Goal: Task Accomplishment & Management: Use online tool/utility

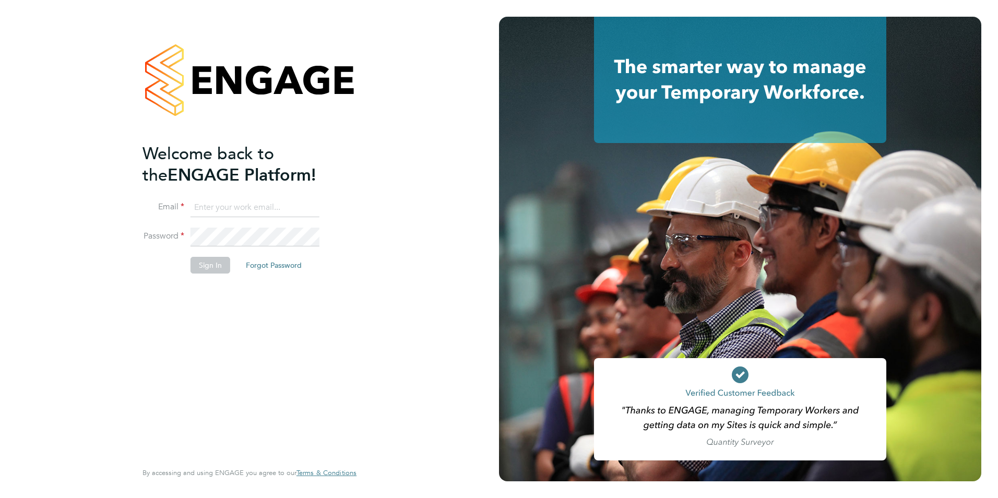
type input "[PERSON_NAME][EMAIL_ADDRESS][PERSON_NAME][DOMAIN_NAME]"
click at [205, 263] on button "Sign In" at bounding box center [210, 265] width 40 height 17
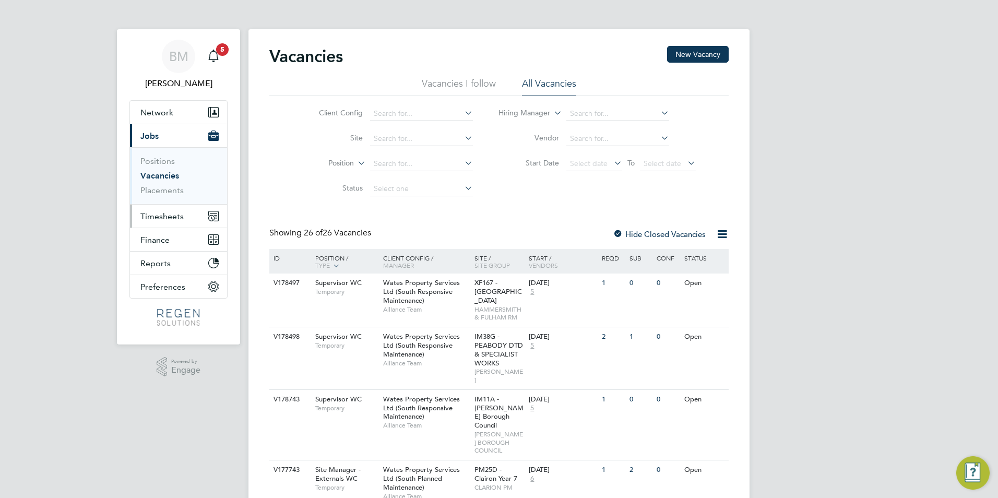
click at [148, 218] on span "Timesheets" at bounding box center [161, 216] width 43 height 10
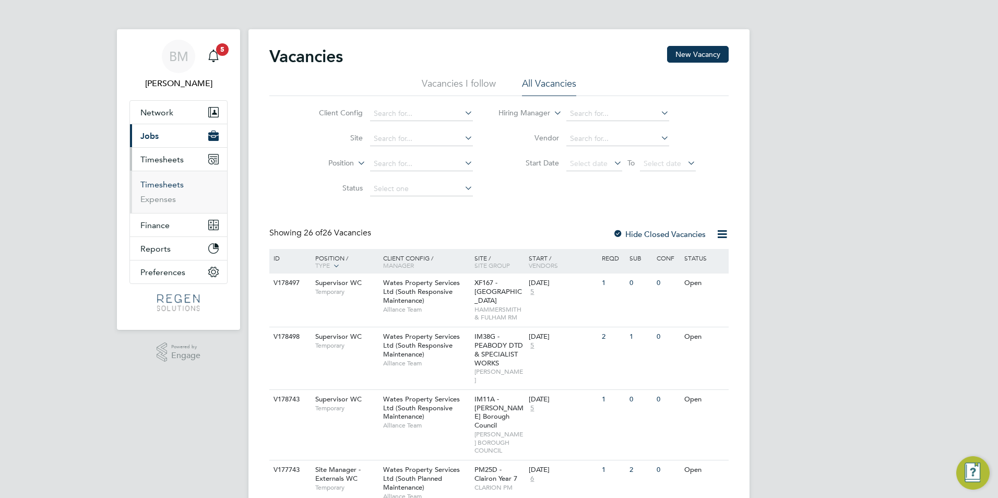
click at [171, 181] on link "Timesheets" at bounding box center [161, 184] width 43 height 10
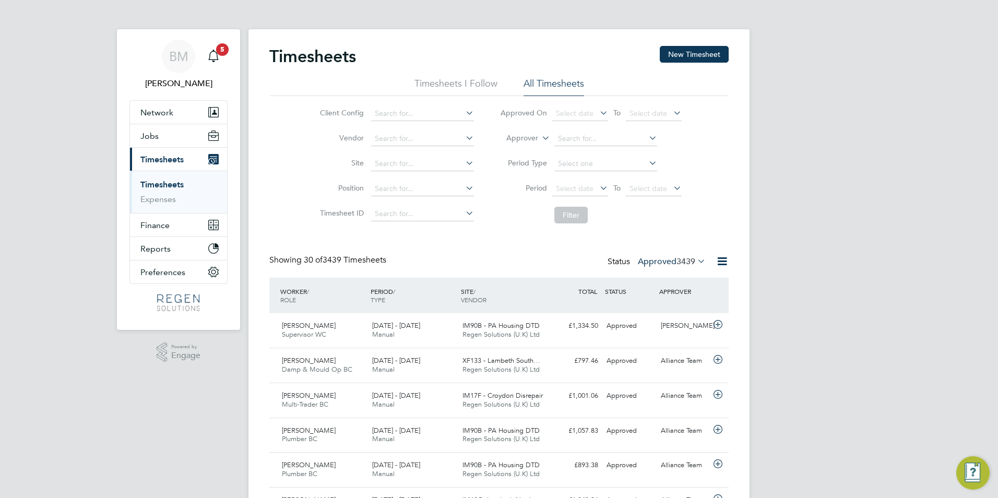
click at [695, 256] on icon at bounding box center [695, 261] width 0 height 15
click at [664, 306] on li "Submitted" at bounding box center [658, 309] width 48 height 15
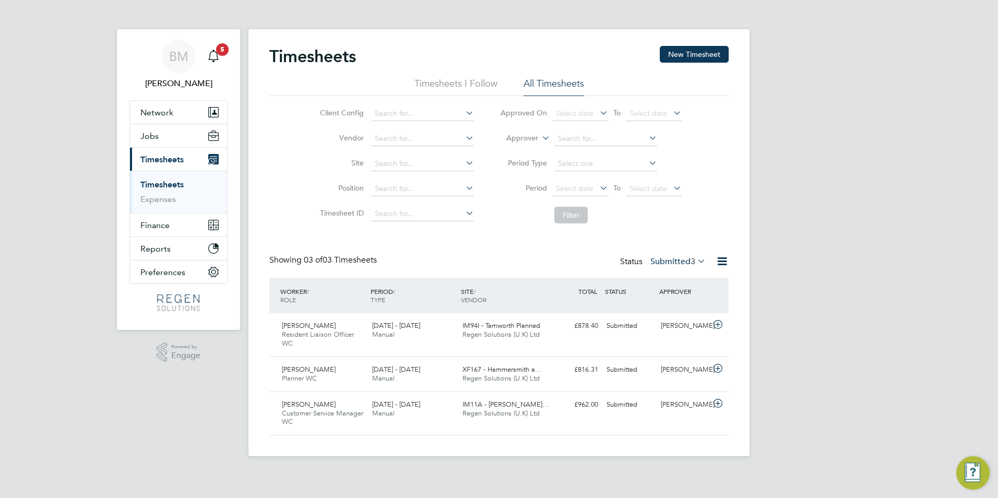
click at [651, 261] on label "Submitted 3" at bounding box center [677, 261] width 55 height 10
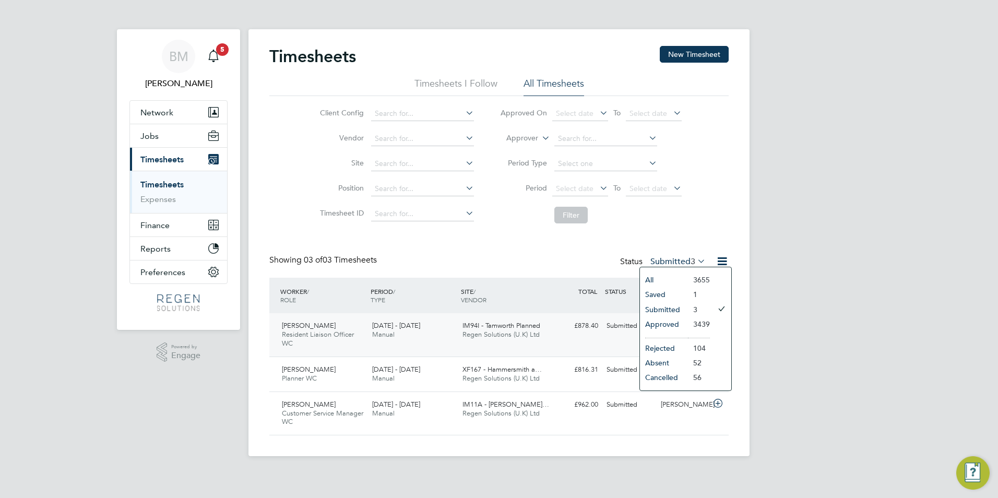
click at [664, 320] on li "Approved" at bounding box center [664, 324] width 48 height 15
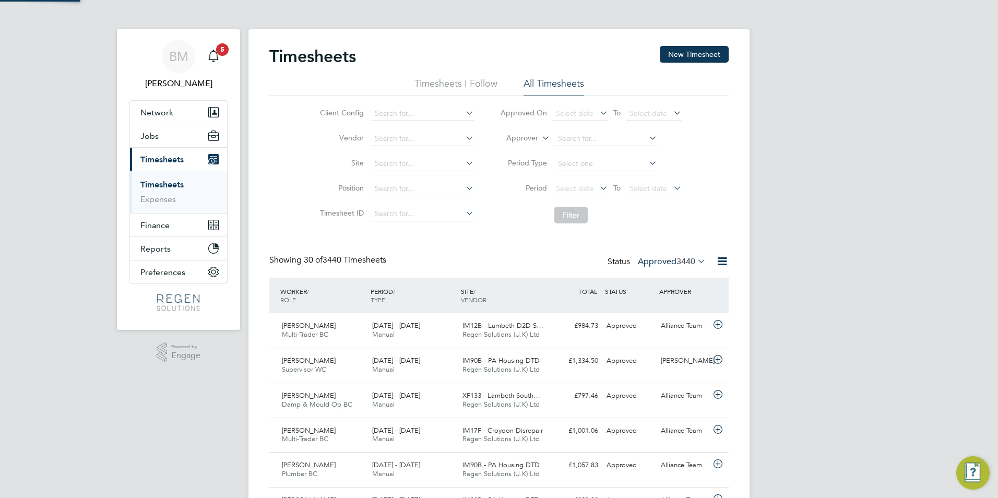
scroll to position [27, 91]
click at [669, 264] on label "Approved 3440" at bounding box center [672, 261] width 68 height 10
click at [672, 309] on li "Submitted" at bounding box center [658, 309] width 48 height 15
